Goal: Information Seeking & Learning: Check status

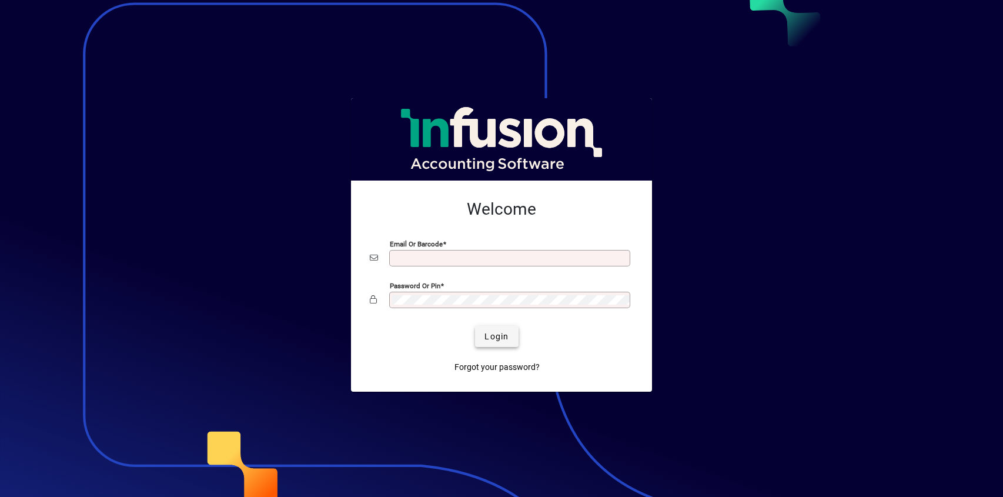
type input "**********"
click at [498, 338] on span "Login" at bounding box center [496, 336] width 24 height 12
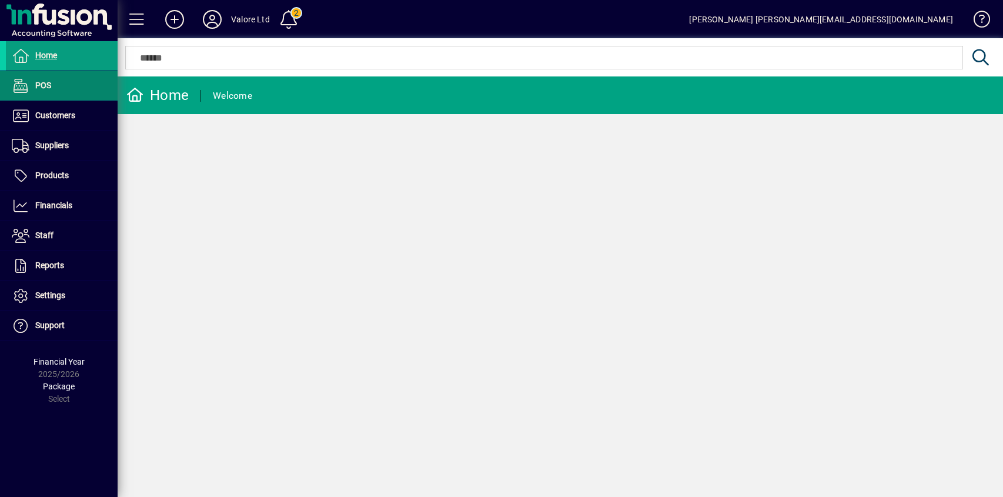
drag, startPoint x: 56, startPoint y: 115, endPoint x: 106, endPoint y: 100, distance: 51.5
click at [56, 115] on span "Customers" at bounding box center [55, 114] width 40 height 9
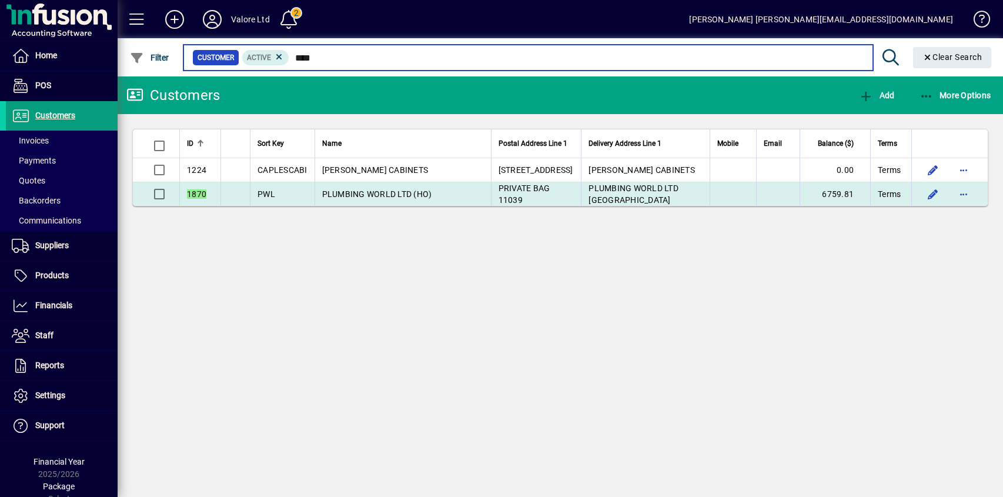
type input "****"
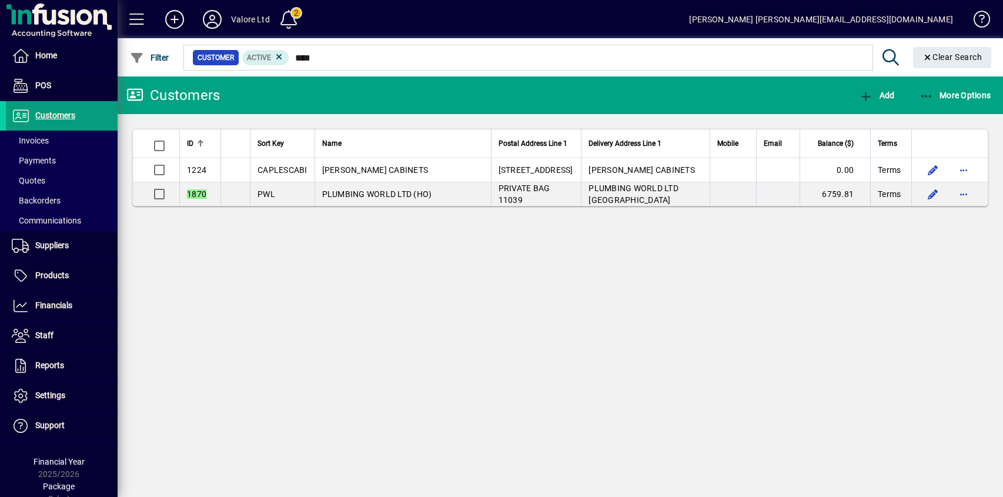
drag, startPoint x: 356, startPoint y: 193, endPoint x: 378, endPoint y: 193, distance: 22.3
click at [354, 193] on span "PLUMBING WORLD LTD (HO)" at bounding box center [377, 193] width 110 height 9
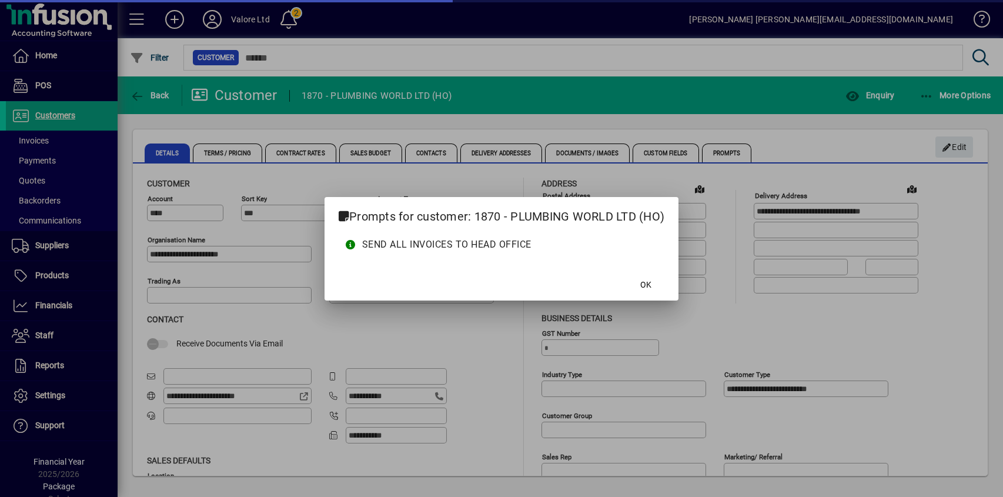
type input "**********"
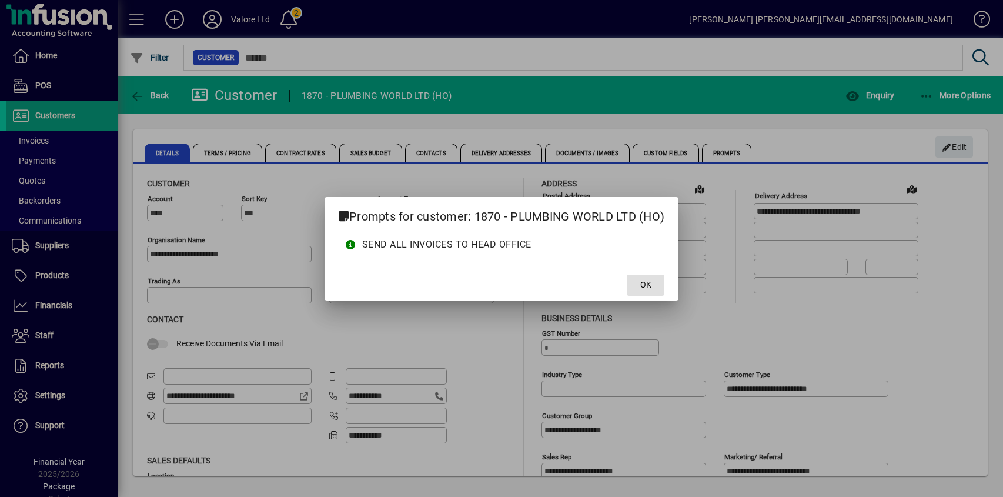
click at [639, 287] on span at bounding box center [645, 285] width 38 height 28
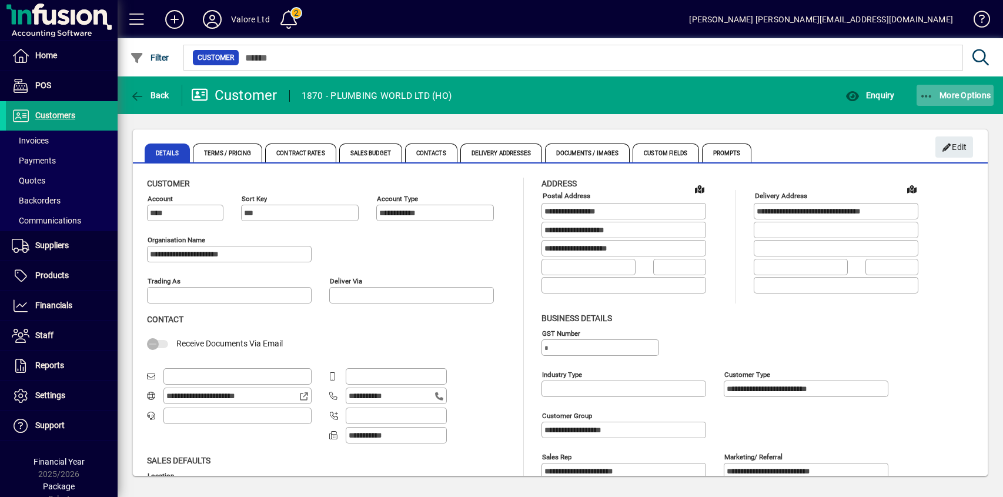
click at [948, 96] on span "More Options" at bounding box center [955, 94] width 72 height 9
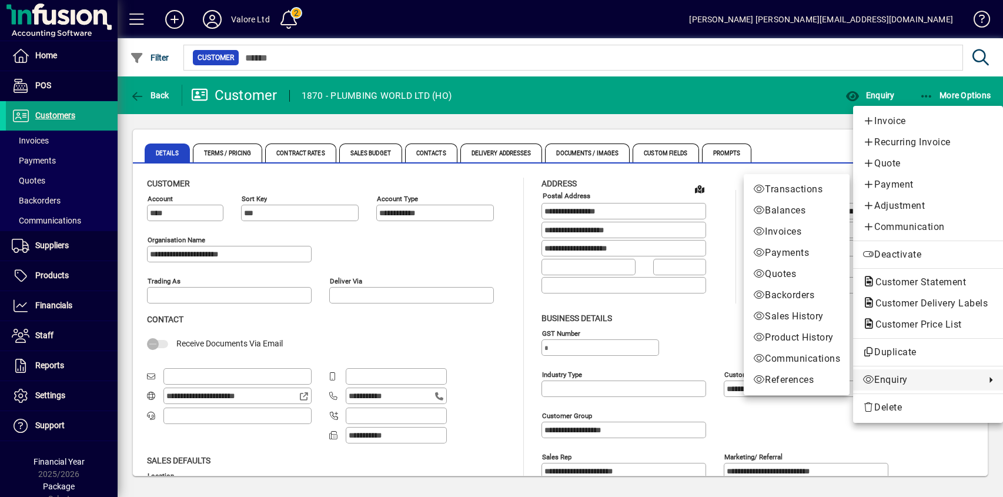
drag, startPoint x: 885, startPoint y: 376, endPoint x: 871, endPoint y: 374, distance: 14.2
click at [883, 376] on span "Enquiry" at bounding box center [920, 380] width 117 height 14
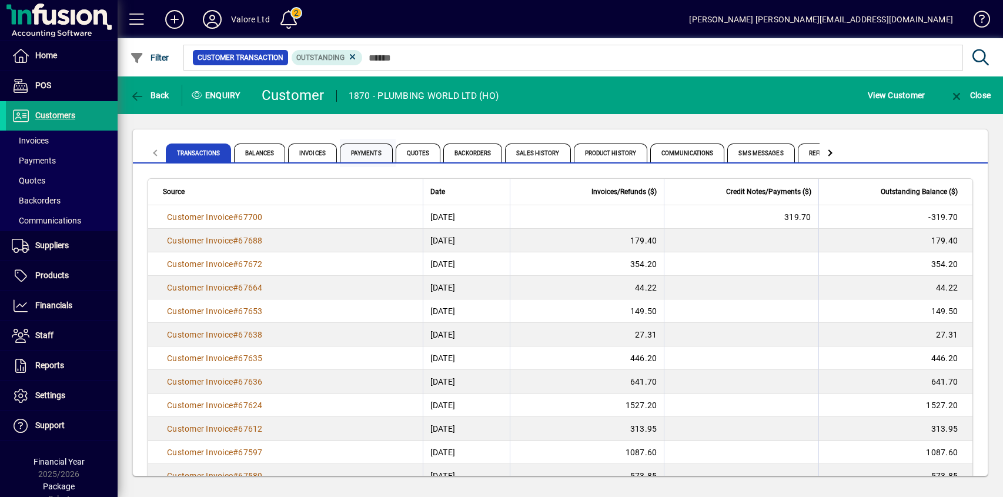
click at [365, 152] on span "Payments" at bounding box center [366, 152] width 53 height 19
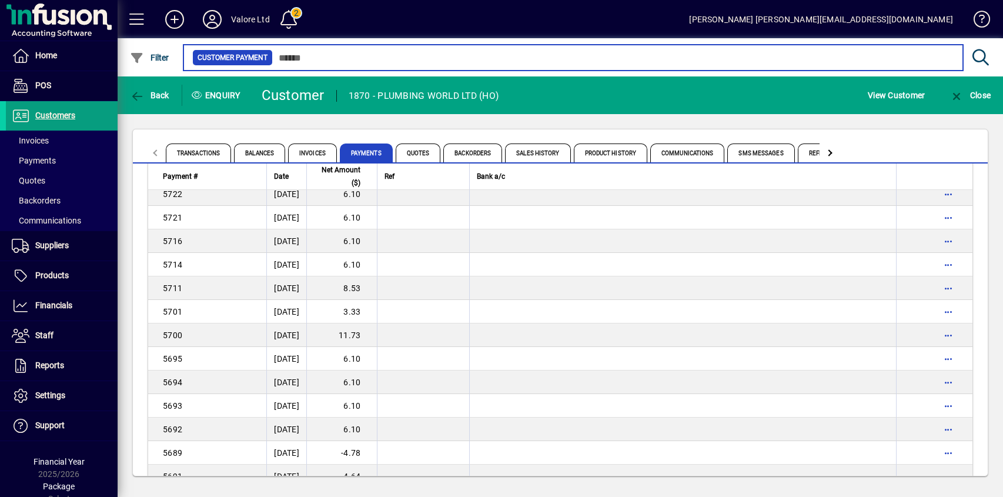
scroll to position [2128, 0]
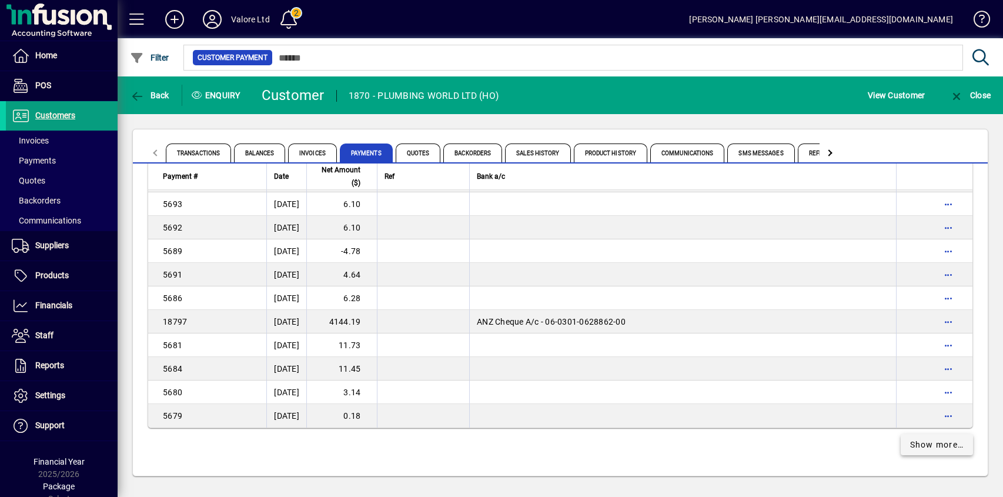
click at [941, 444] on span "Show more…" at bounding box center [937, 444] width 54 height 12
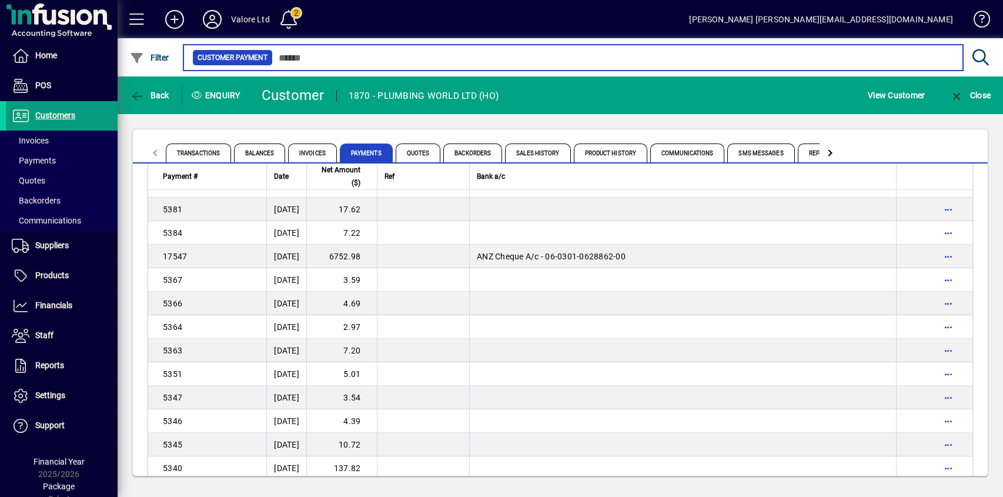
scroll to position [4479, 0]
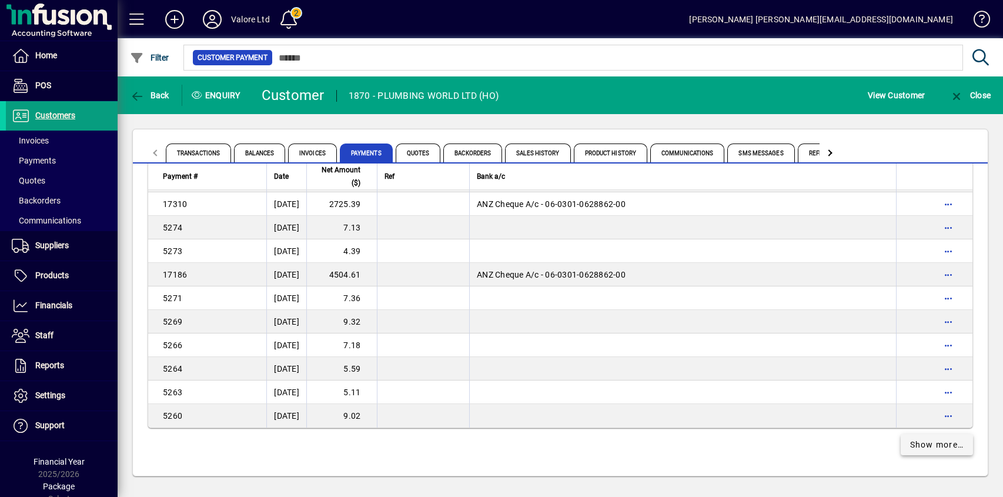
click at [937, 447] on span "Show more…" at bounding box center [937, 444] width 54 height 12
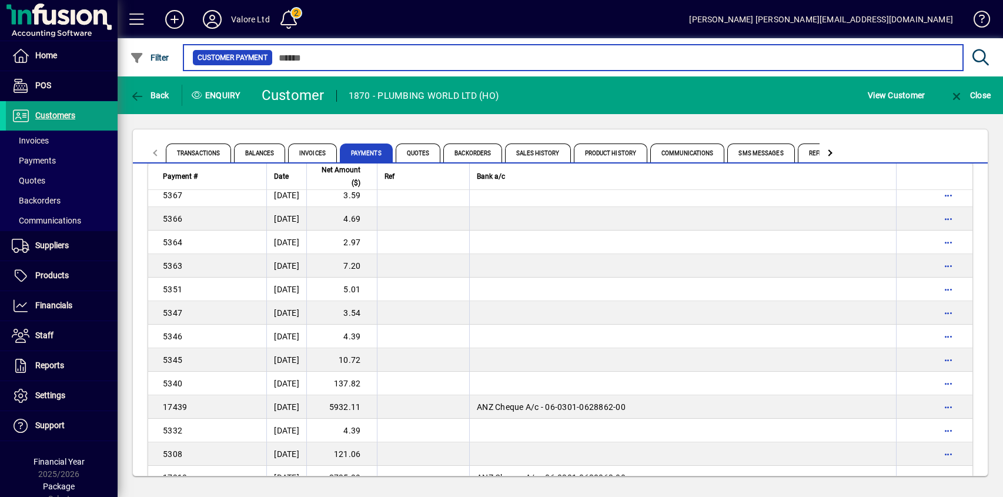
scroll to position [6830, 0]
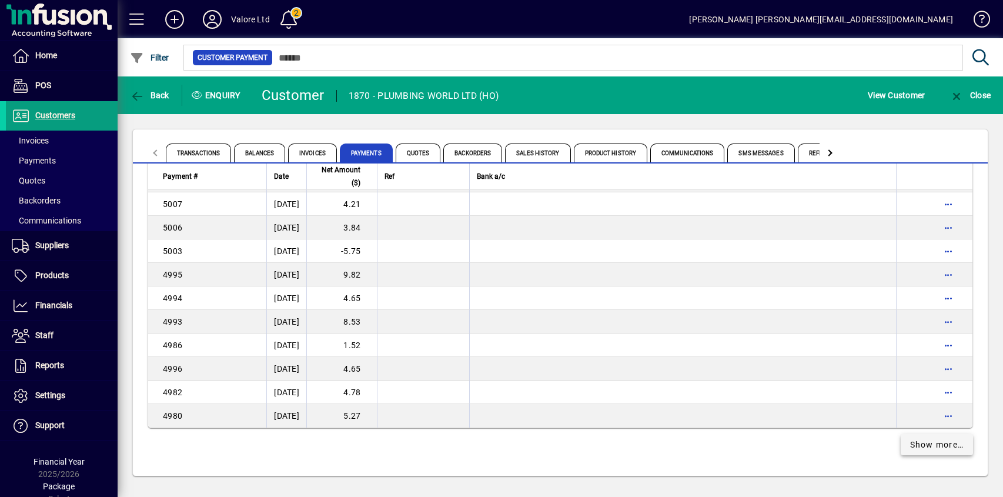
click at [942, 445] on span "Show more…" at bounding box center [937, 444] width 54 height 12
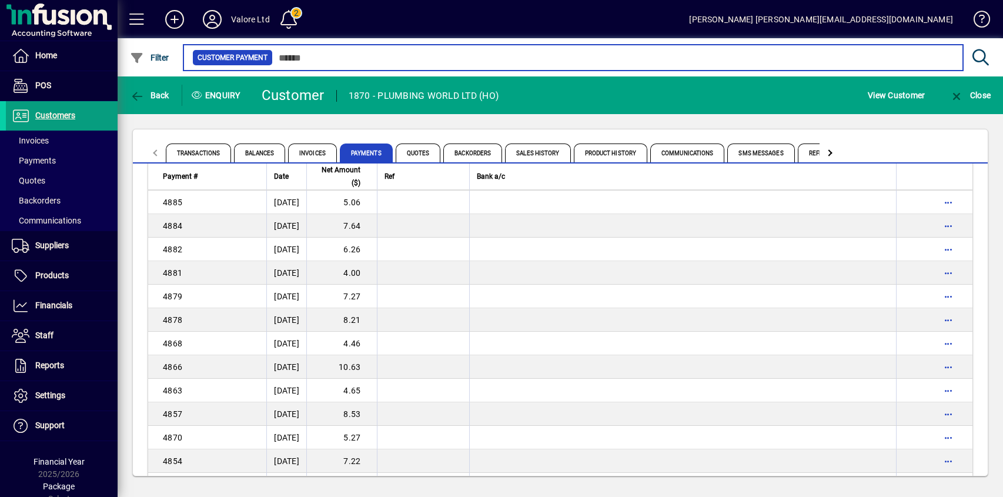
scroll to position [9180, 0]
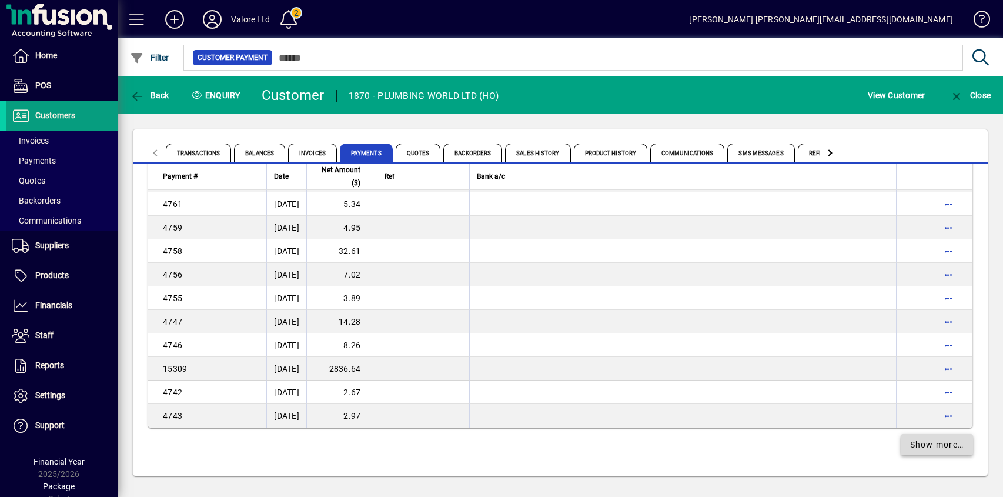
click at [928, 442] on span "Show more…" at bounding box center [937, 444] width 54 height 12
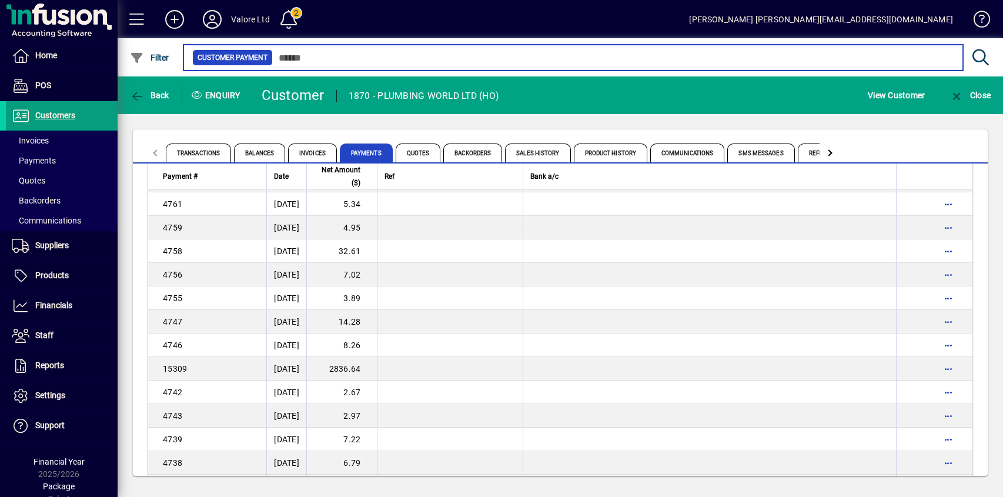
scroll to position [11531, 0]
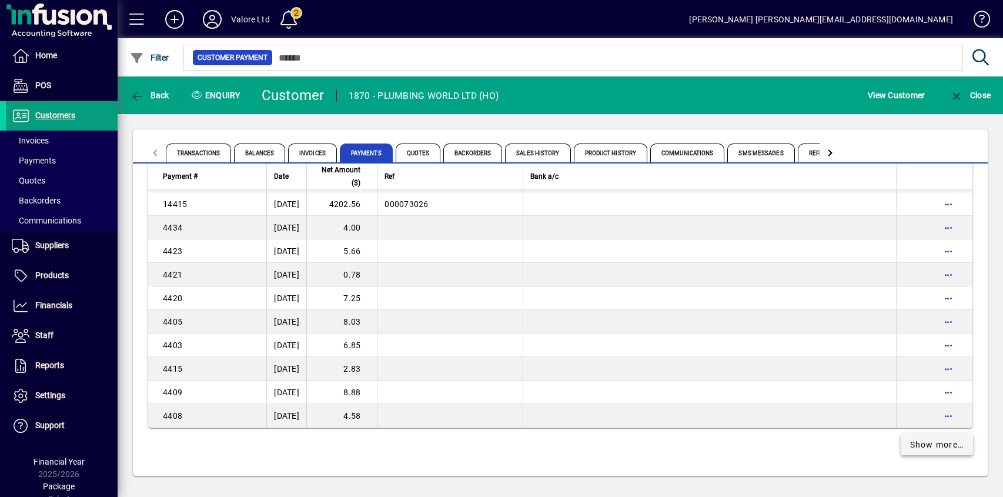
click at [936, 443] on span "Show more…" at bounding box center [937, 444] width 54 height 12
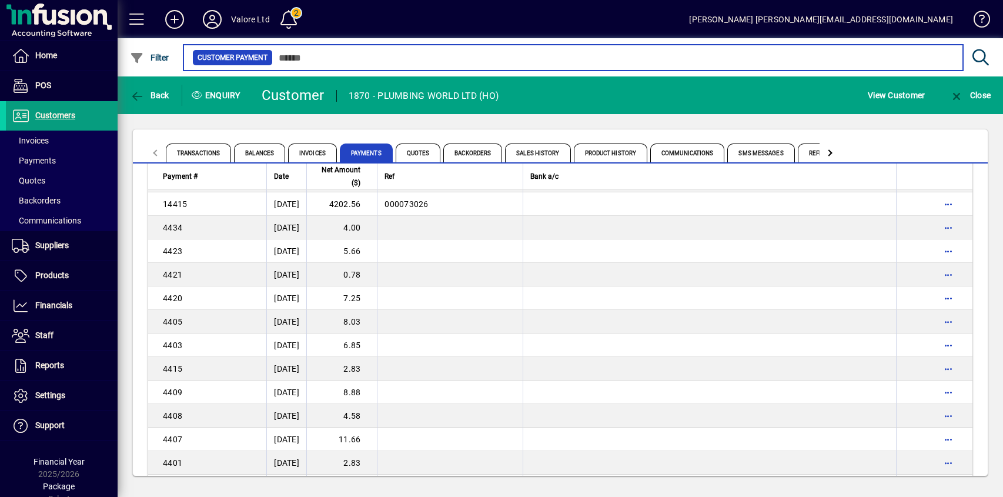
scroll to position [13881, 0]
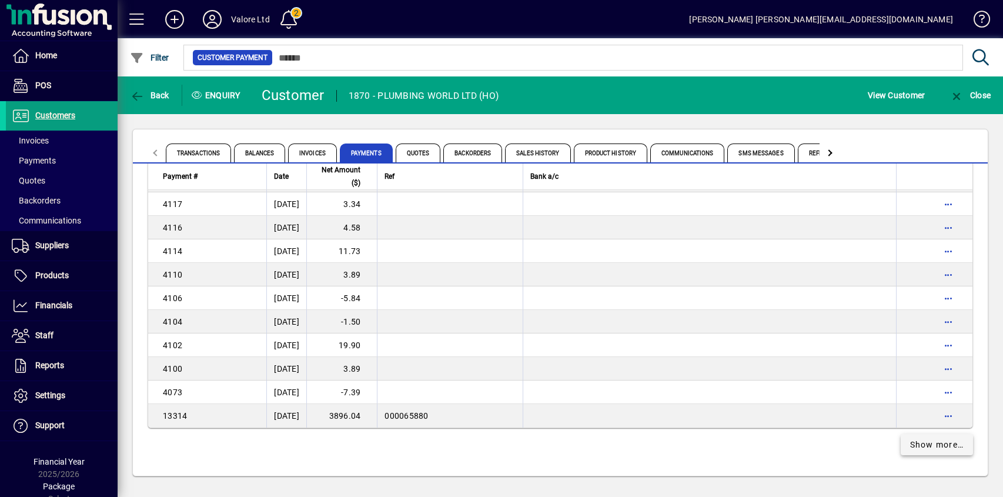
click at [930, 445] on span "Show more…" at bounding box center [937, 444] width 54 height 12
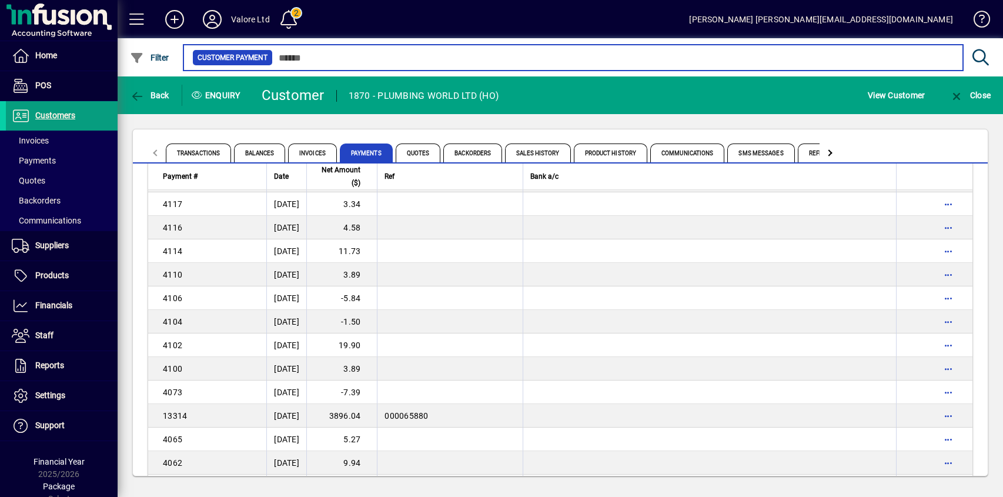
scroll to position [16232, 0]
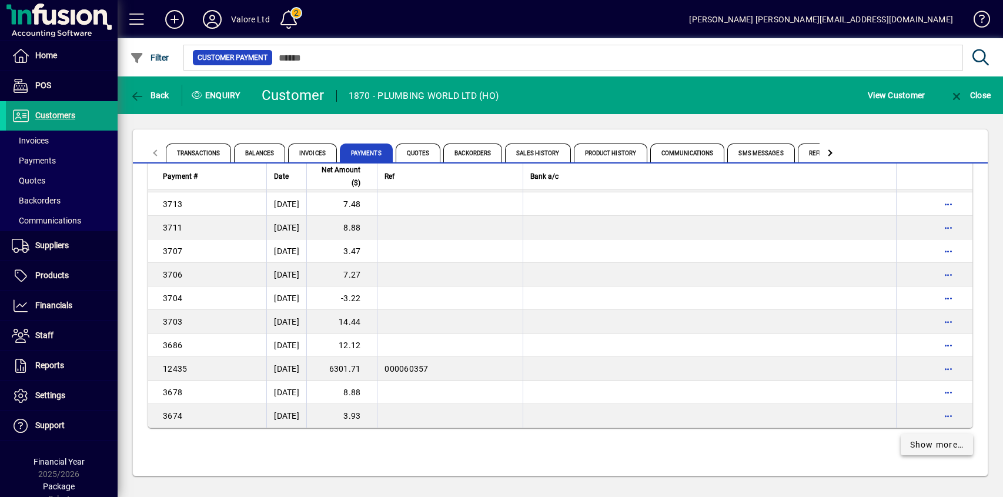
click at [946, 447] on span "Show more…" at bounding box center [937, 444] width 54 height 12
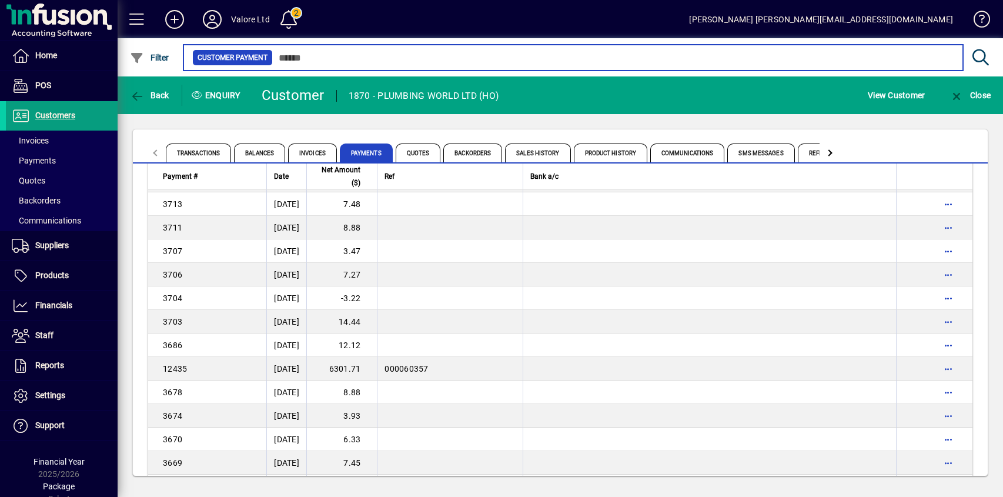
scroll to position [18582, 0]
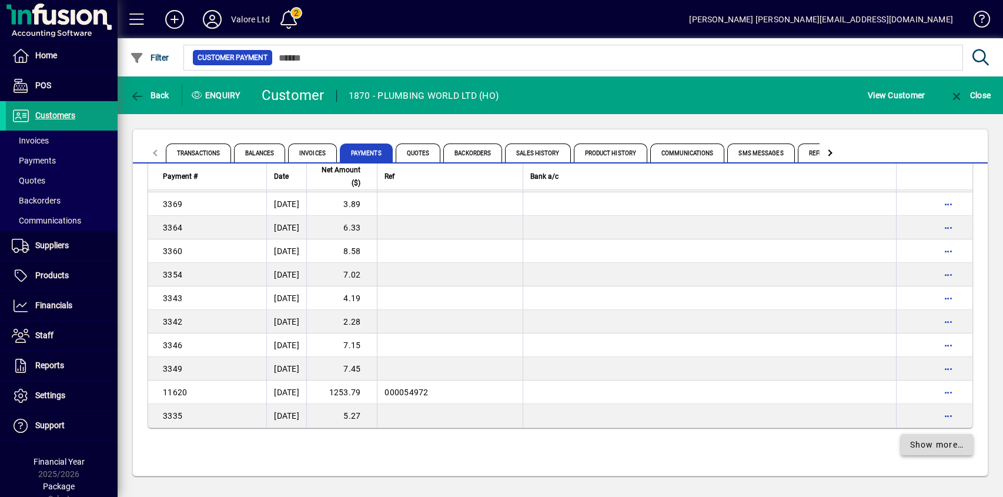
click at [919, 447] on span "Show more…" at bounding box center [937, 444] width 54 height 12
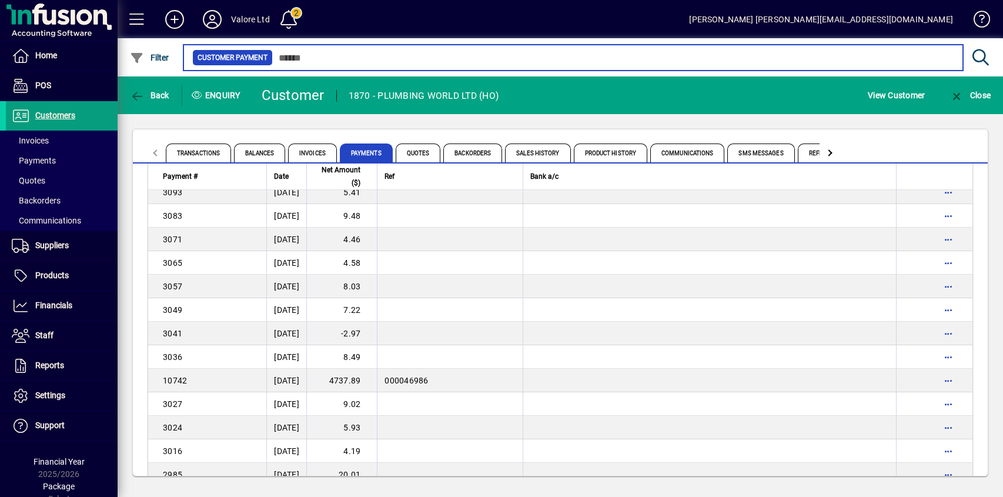
scroll to position [20933, 0]
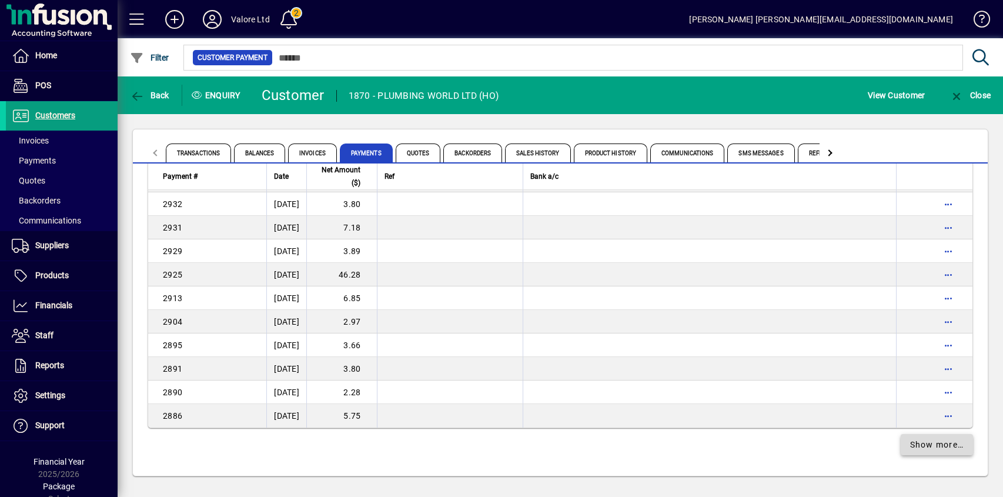
click at [941, 445] on span "Show more…" at bounding box center [937, 444] width 54 height 12
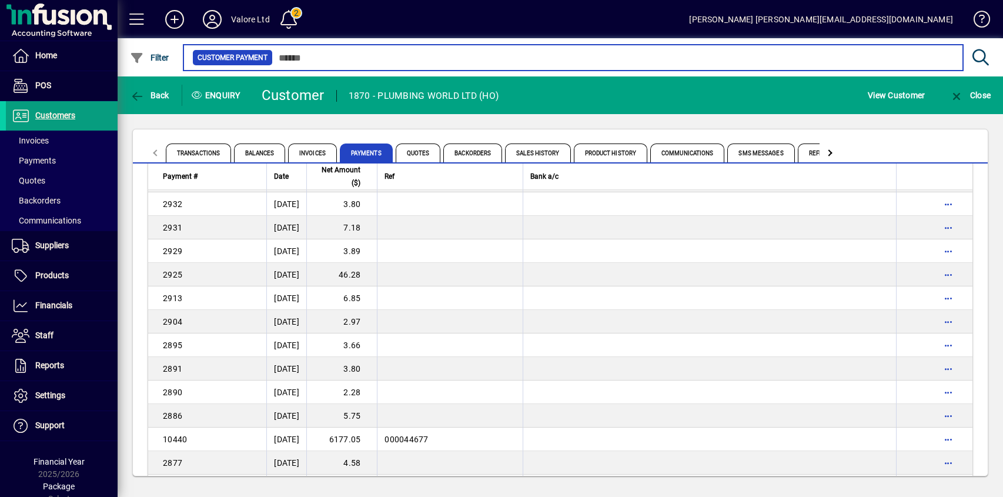
scroll to position [23284, 0]
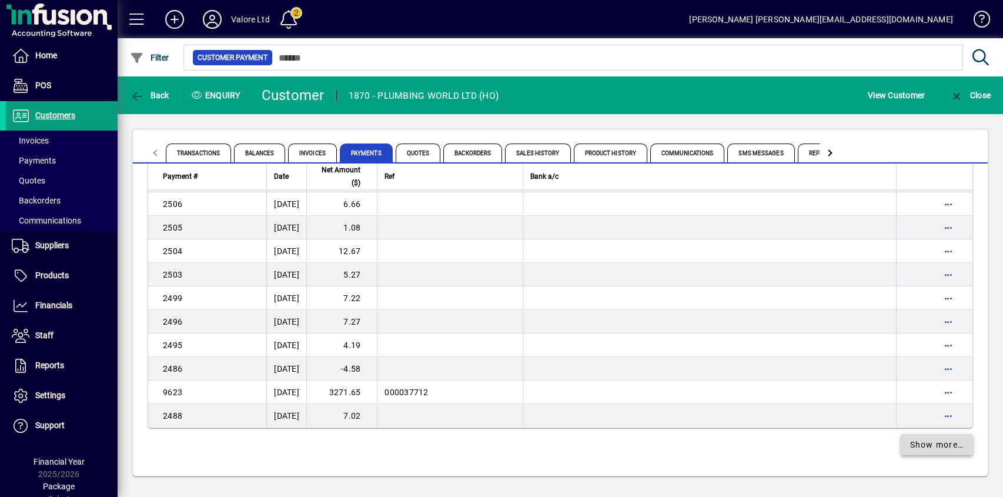
click at [951, 446] on span "Show more…" at bounding box center [937, 444] width 54 height 12
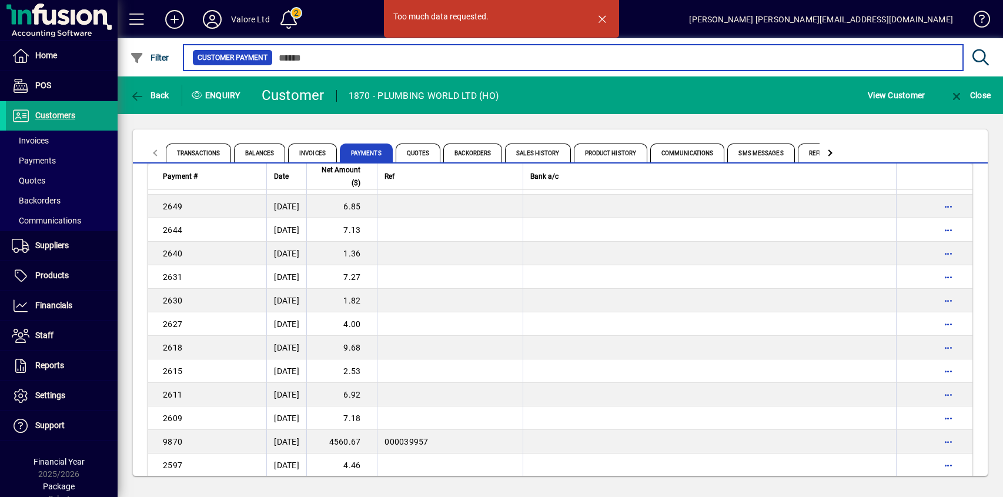
scroll to position [23284, 0]
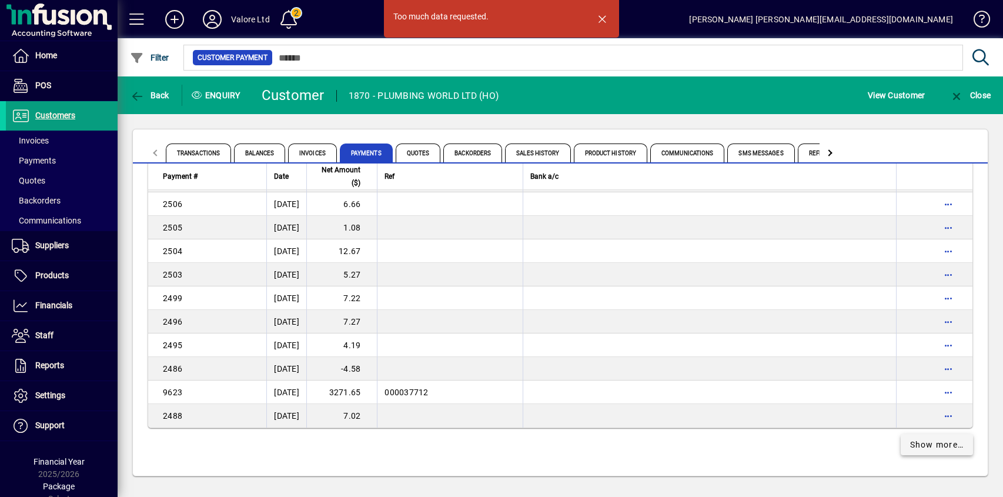
click at [916, 438] on span "Show more…" at bounding box center [937, 444] width 54 height 12
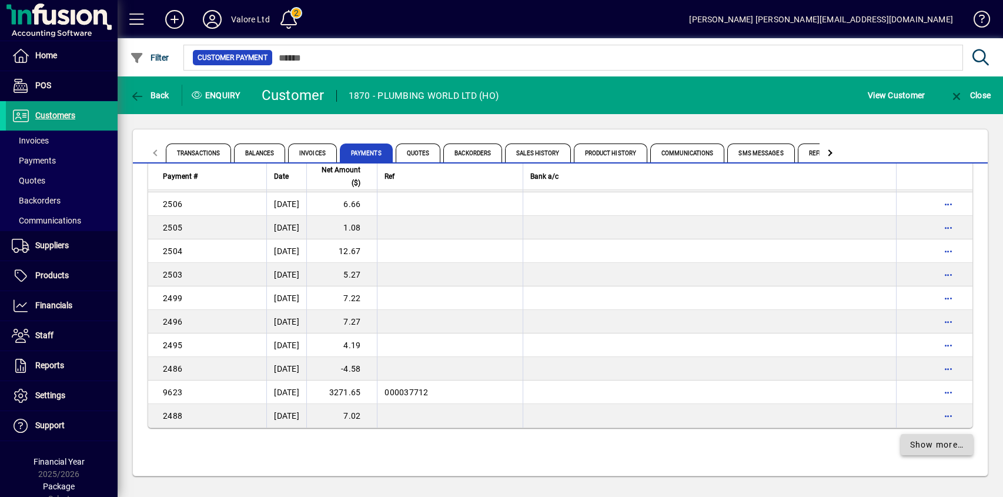
click at [930, 447] on span "Show more…" at bounding box center [937, 444] width 54 height 12
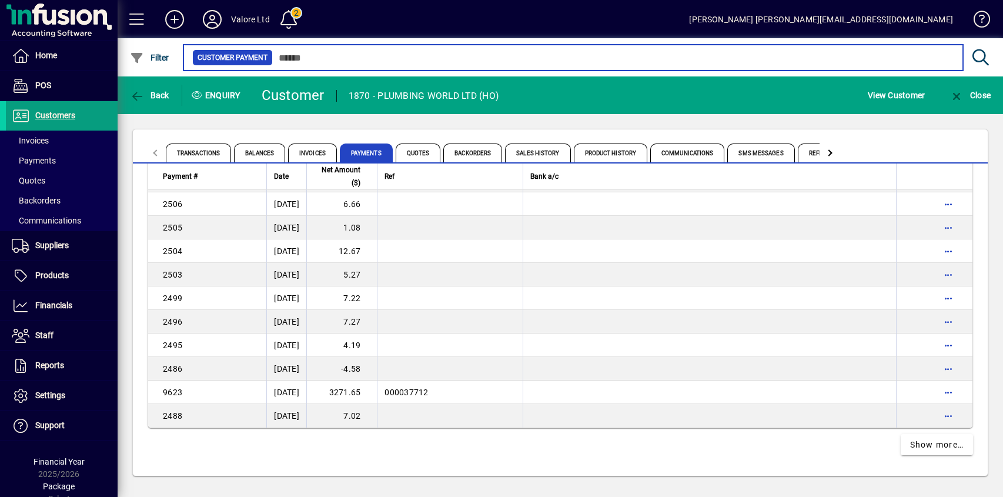
click at [303, 56] on input "text" at bounding box center [613, 57] width 680 height 16
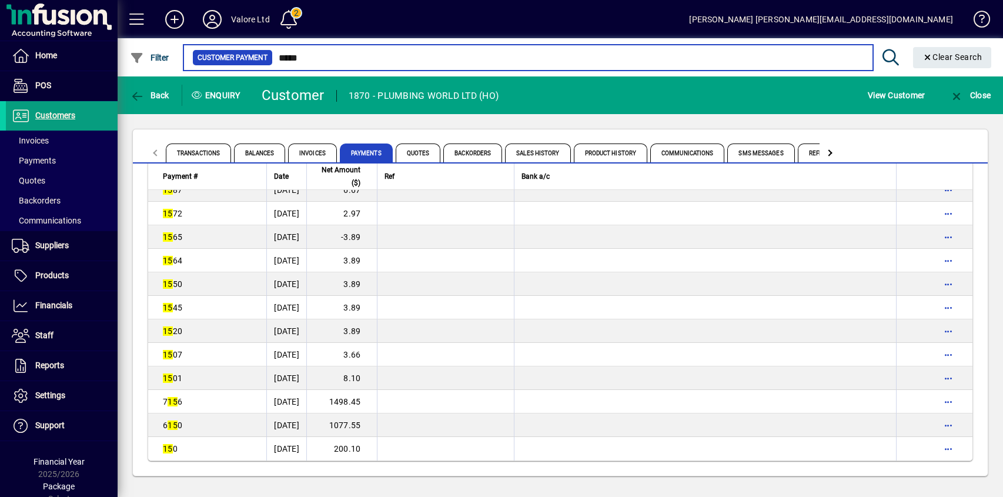
scroll to position [944, 0]
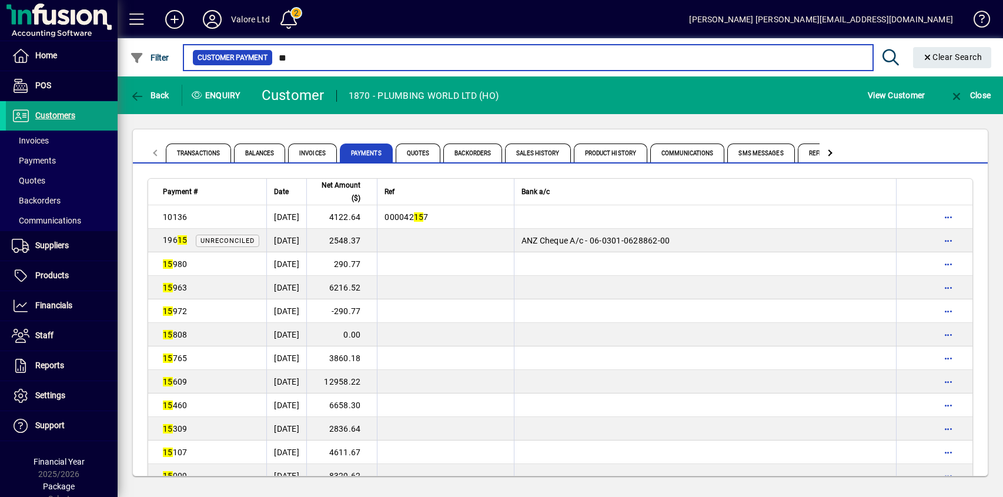
type input "*"
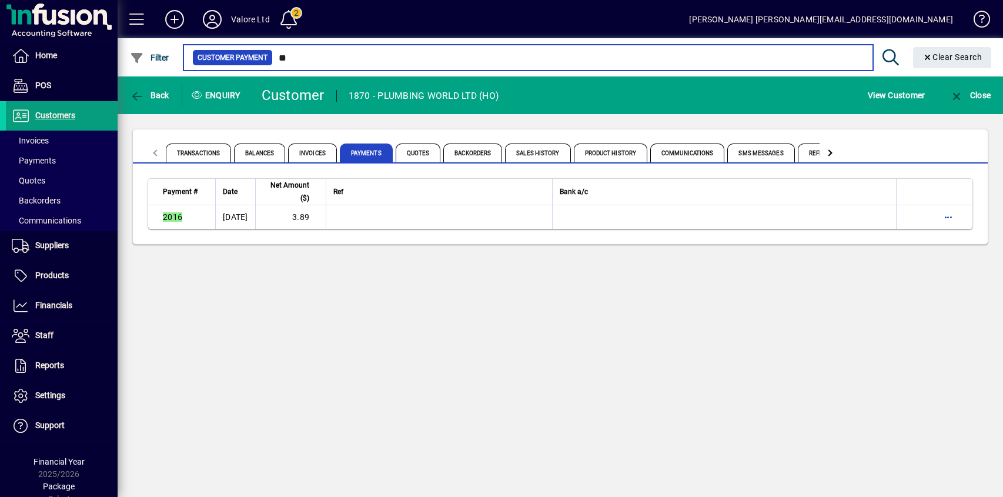
type input "*"
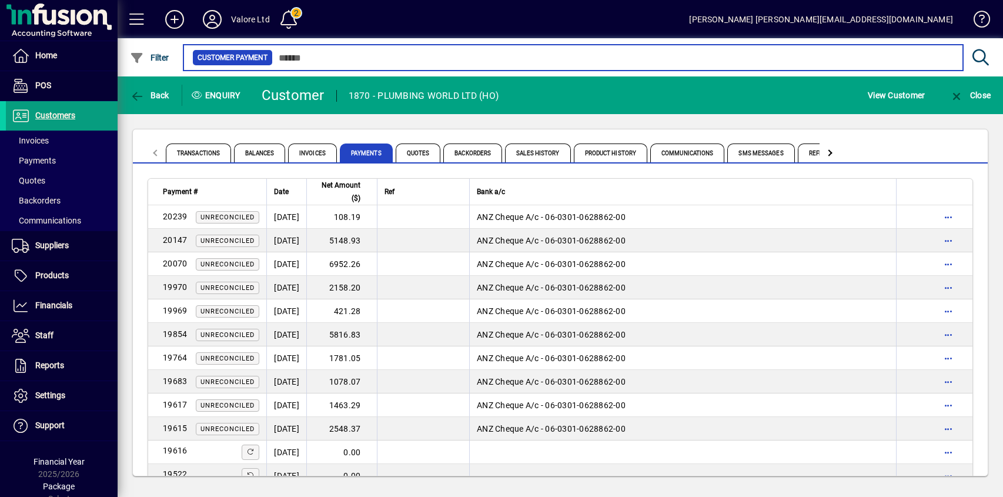
click at [313, 58] on input "text" at bounding box center [613, 57] width 680 height 16
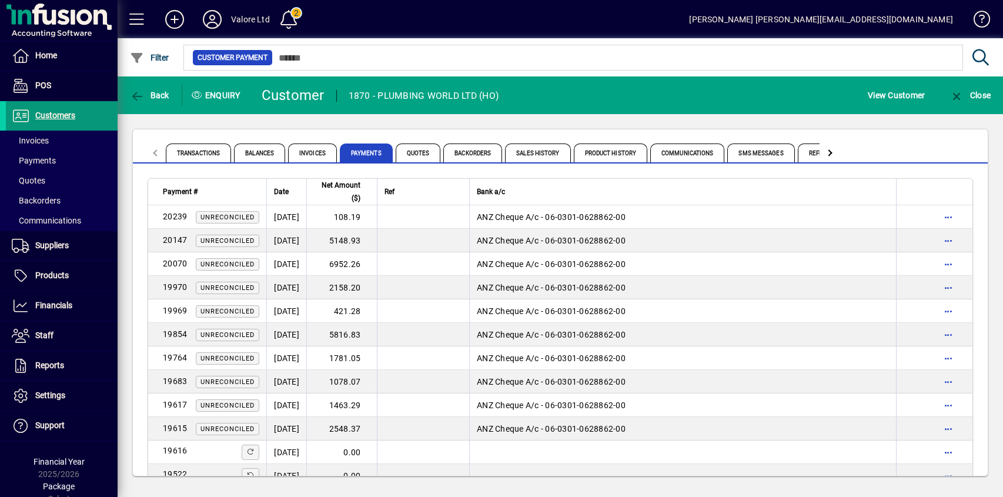
drag, startPoint x: 59, startPoint y: 114, endPoint x: 79, endPoint y: 110, distance: 20.3
click at [59, 113] on span "Customers" at bounding box center [55, 114] width 40 height 9
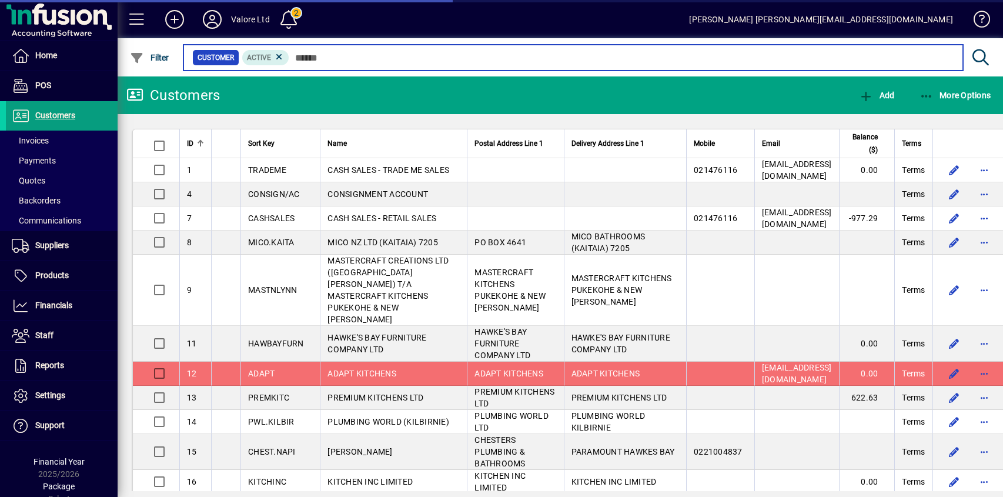
click at [333, 55] on input "text" at bounding box center [621, 57] width 664 height 16
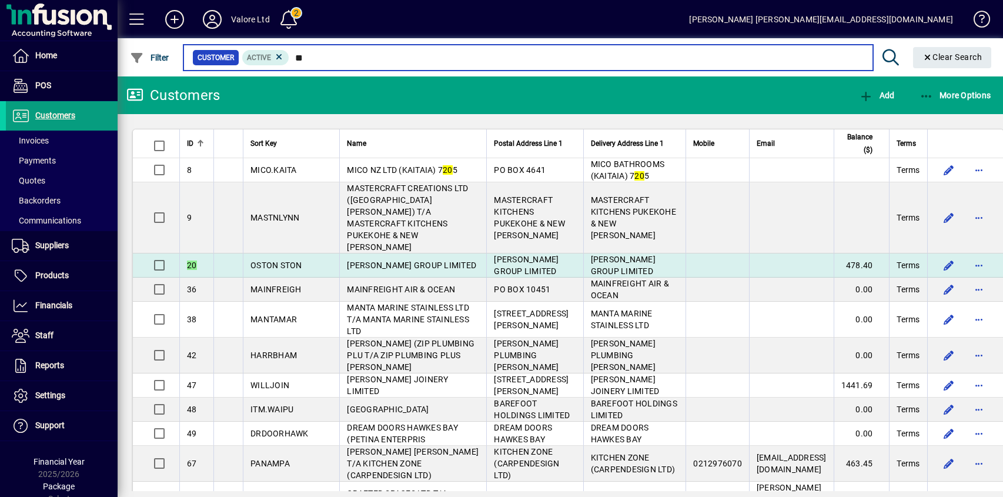
type input "**"
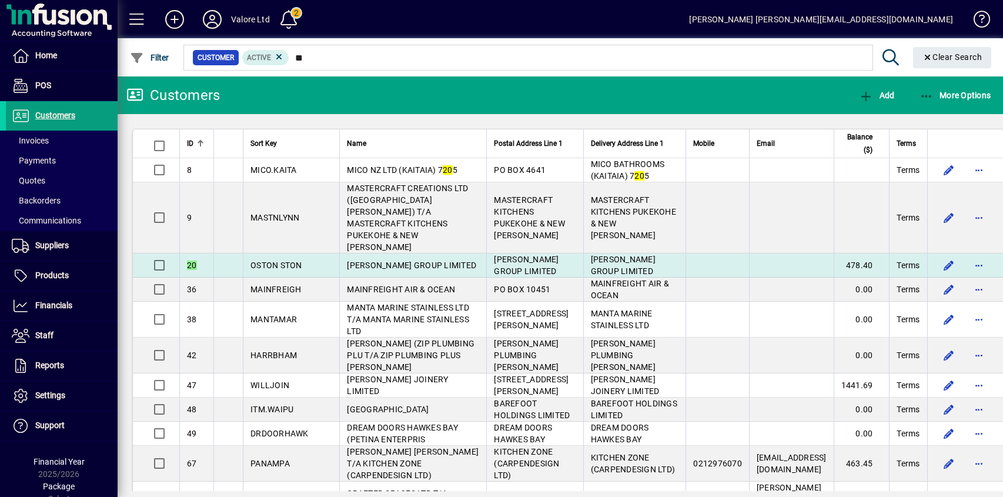
click at [366, 260] on span "[PERSON_NAME] GROUP LIMITED" at bounding box center [411, 264] width 129 height 9
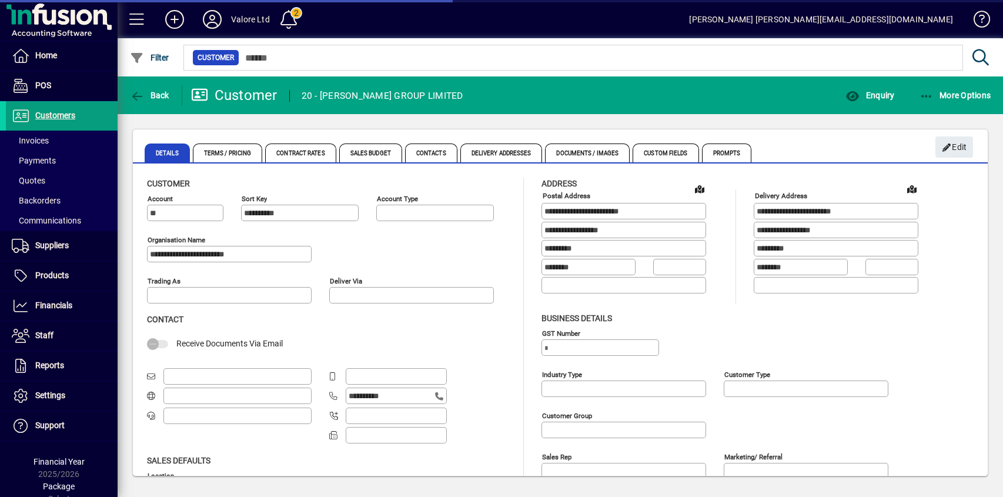
type input "**********"
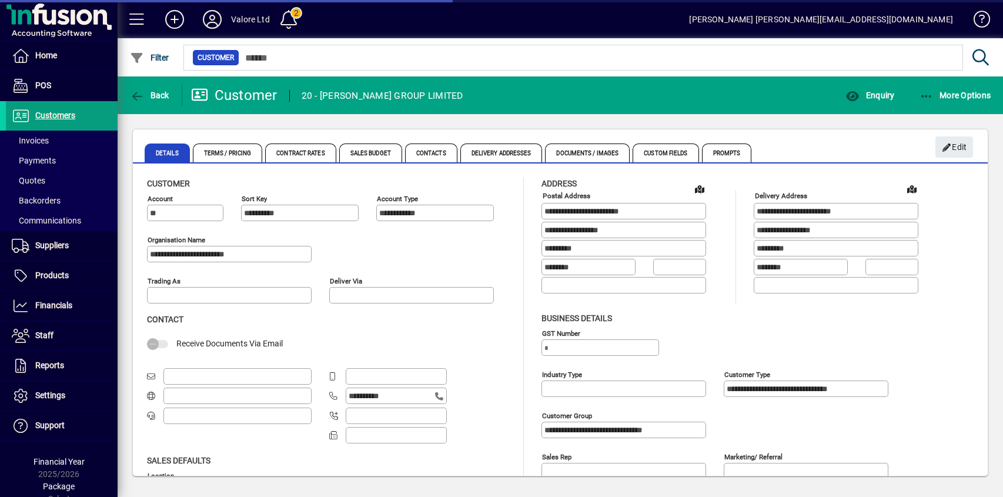
type input "**********"
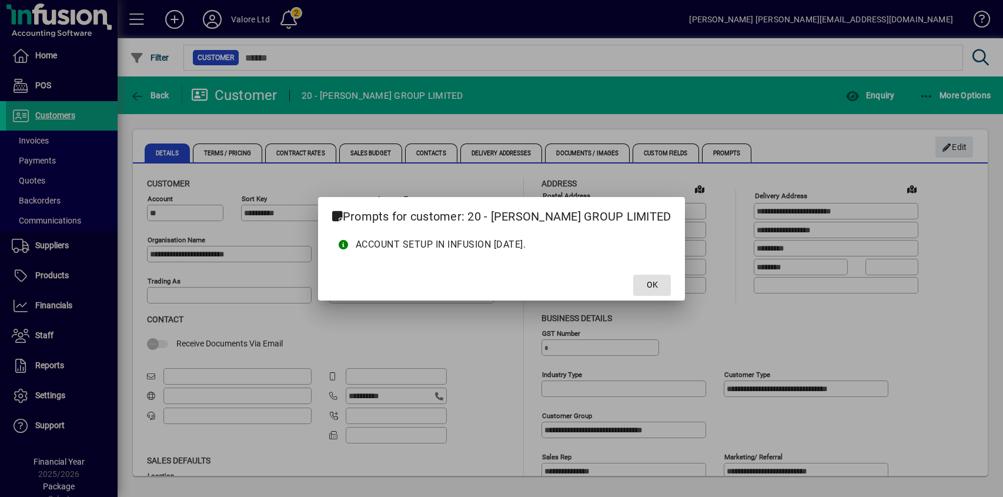
click at [640, 280] on span at bounding box center [652, 285] width 38 height 28
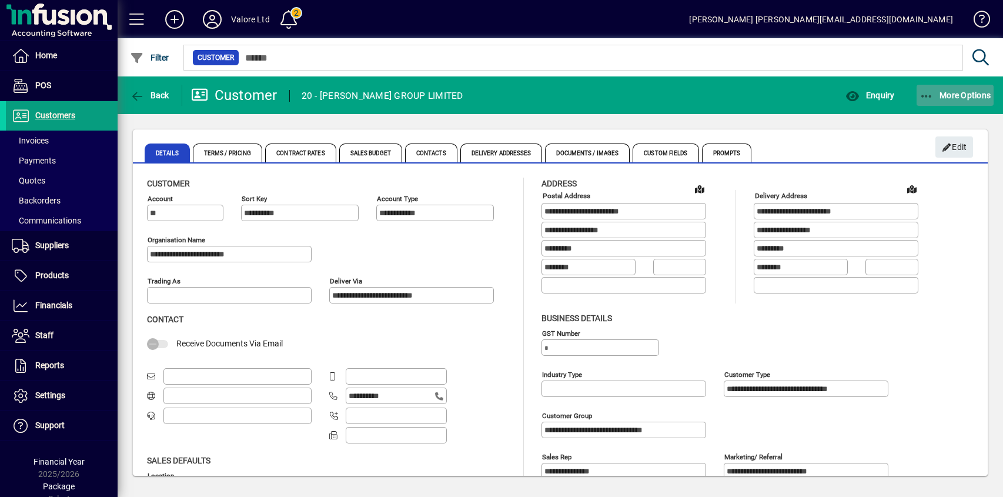
click at [931, 92] on icon "button" at bounding box center [926, 96] width 15 height 12
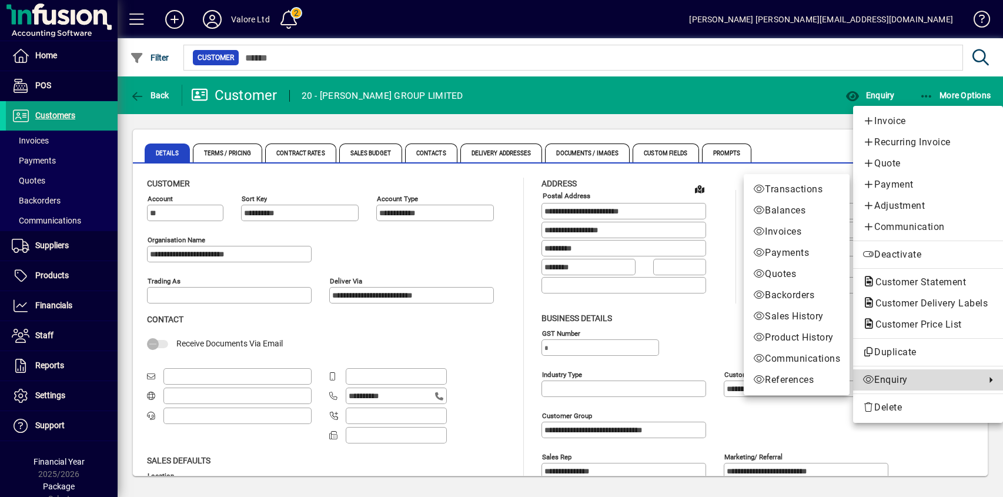
click at [877, 378] on span "Enquiry" at bounding box center [920, 380] width 117 height 14
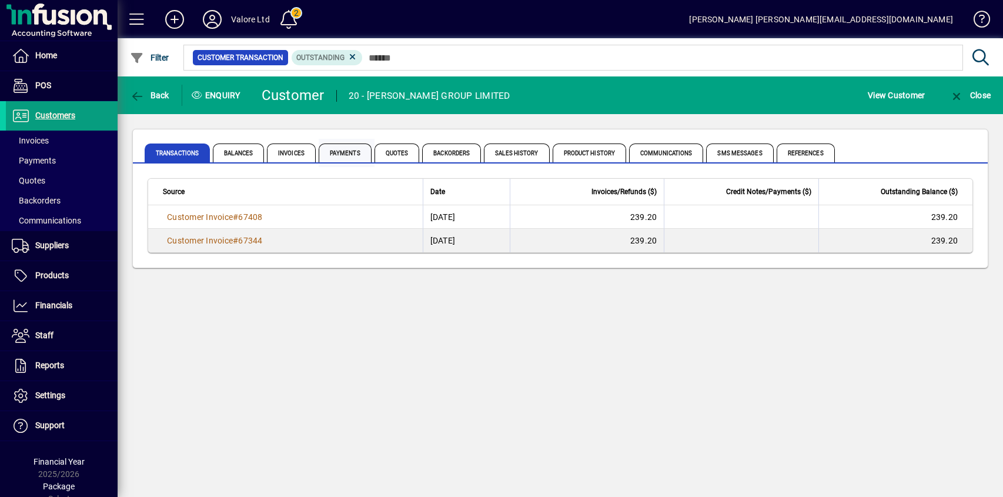
click at [340, 153] on span "Payments" at bounding box center [345, 152] width 53 height 19
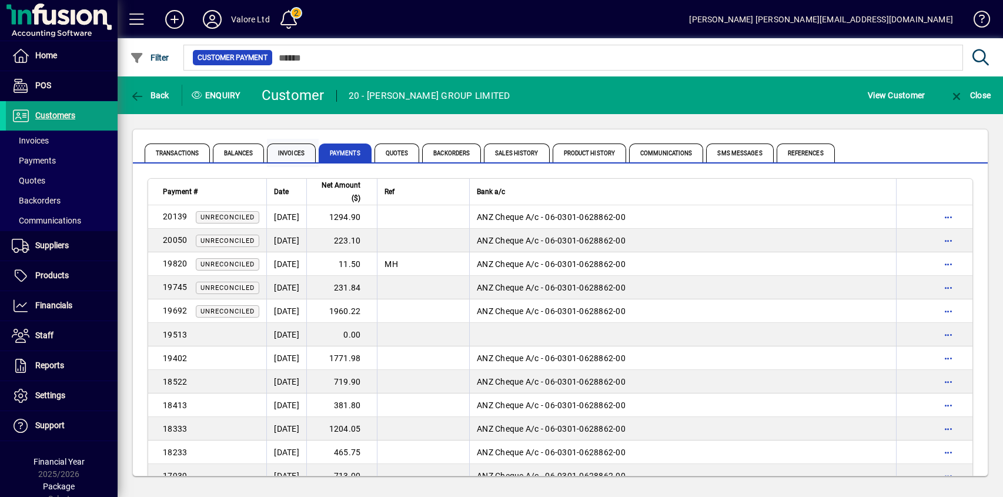
click at [298, 154] on span "Invoices" at bounding box center [291, 152] width 49 height 19
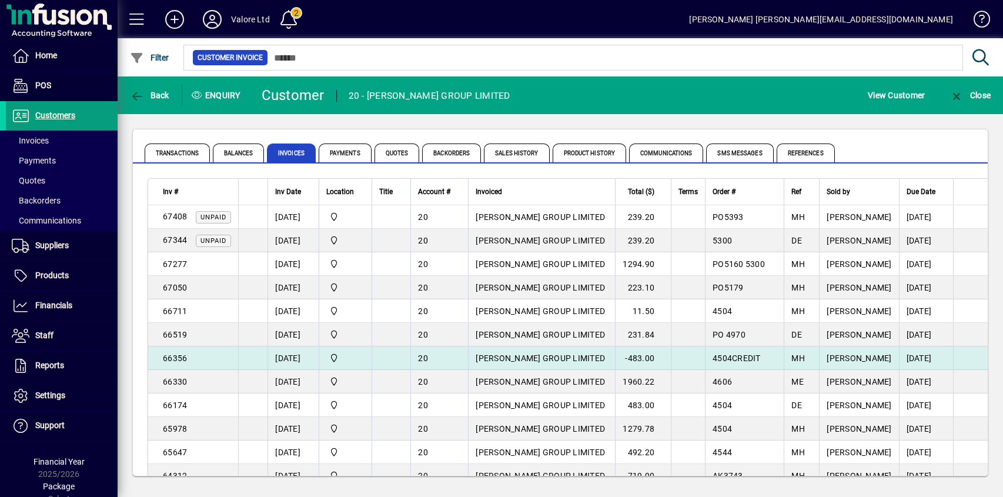
click at [570, 356] on span "[PERSON_NAME] GROUP LIMITED" at bounding box center [539, 357] width 129 height 9
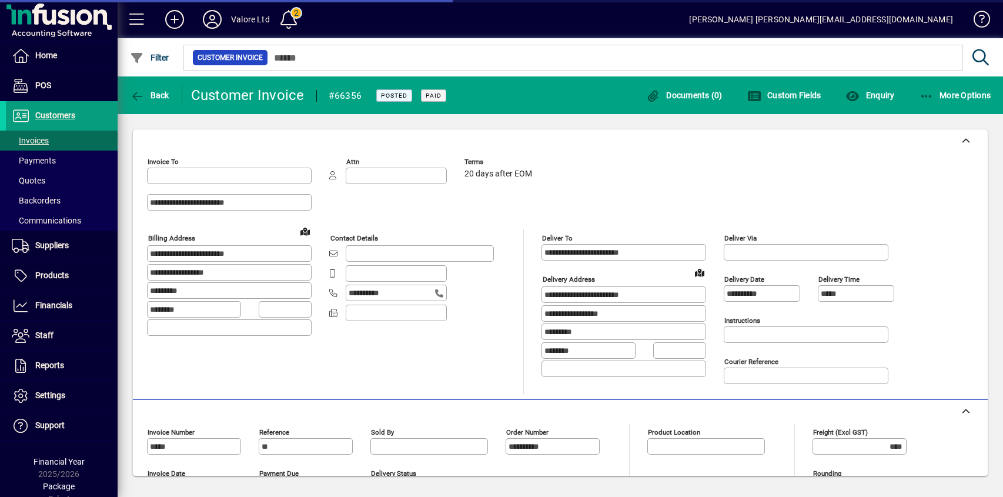
type input "**********"
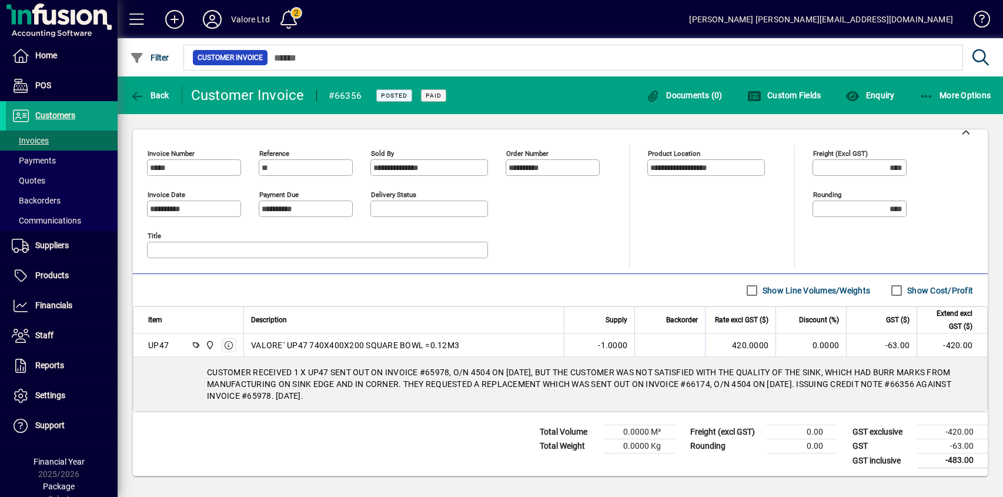
scroll to position [281, 0]
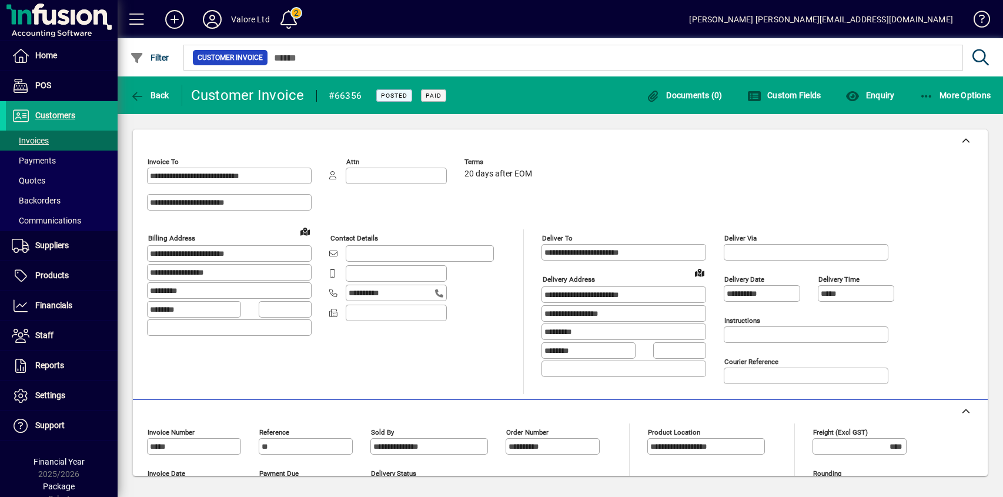
scroll to position [281, 0]
